Goal: Task Accomplishment & Management: Use online tool/utility

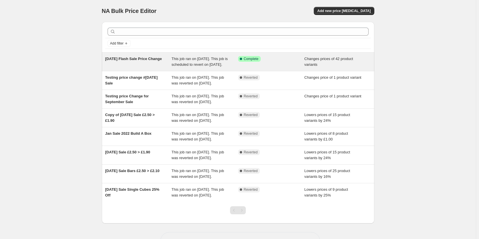
click at [154, 67] on div "September 2025 Flash Sale Price Change" at bounding box center [138, 61] width 67 height 11
